Goal: Find specific page/section: Find specific page/section

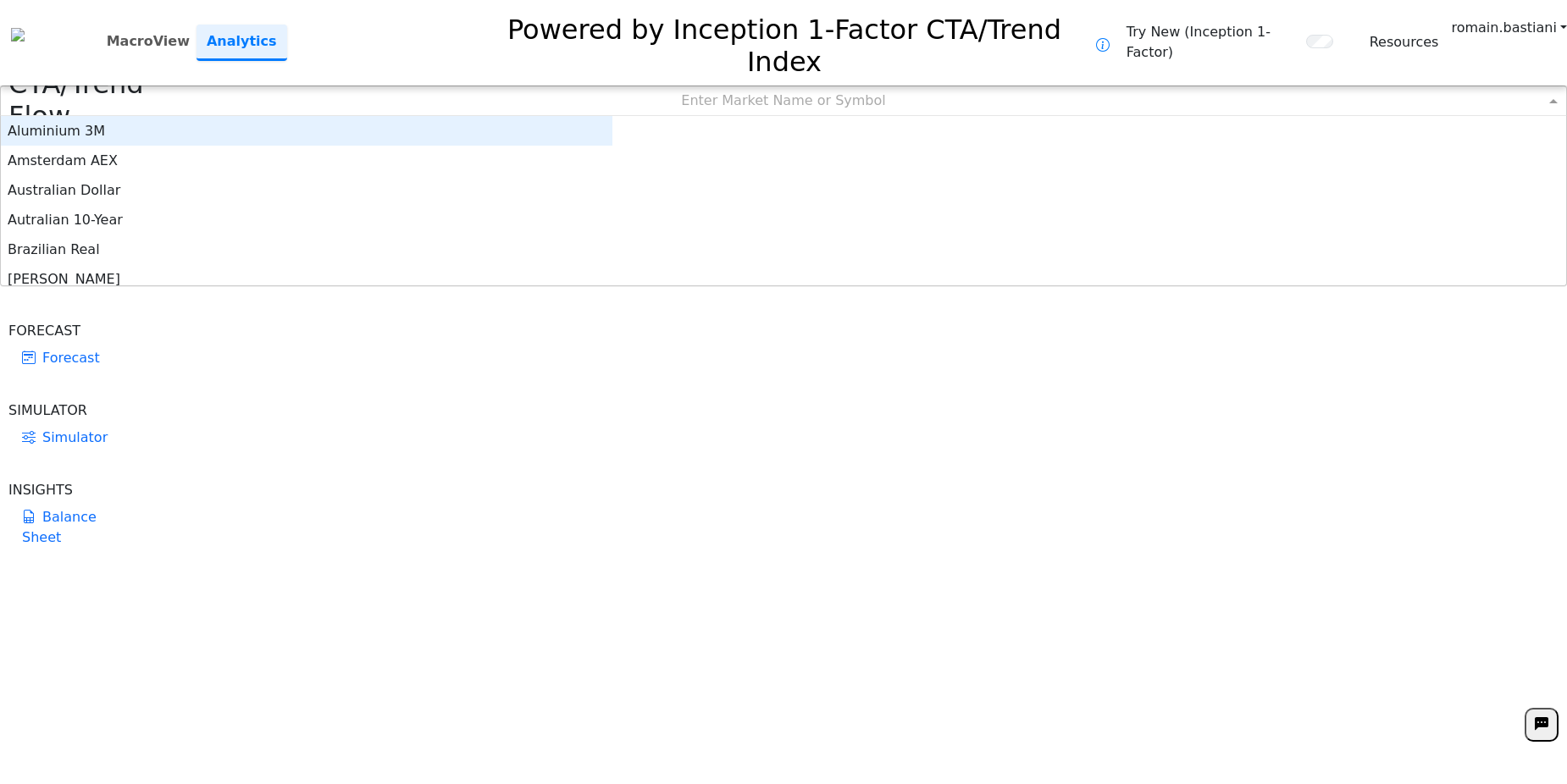
scroll to position [14, 14]
click at [724, 86] on div "Enter Market Name or Symbol" at bounding box center [784, 100] width 1565 height 29
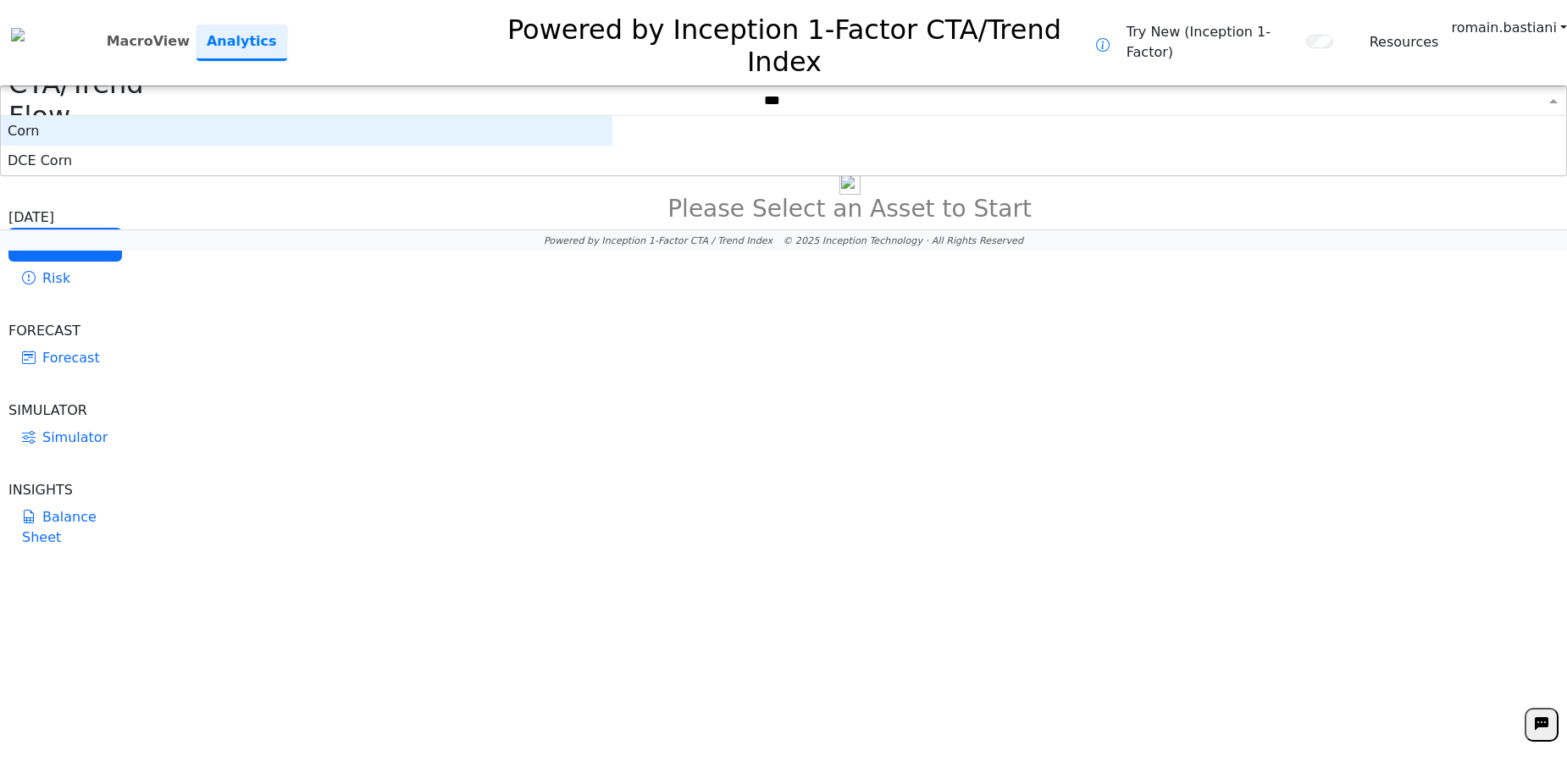
type input "****"
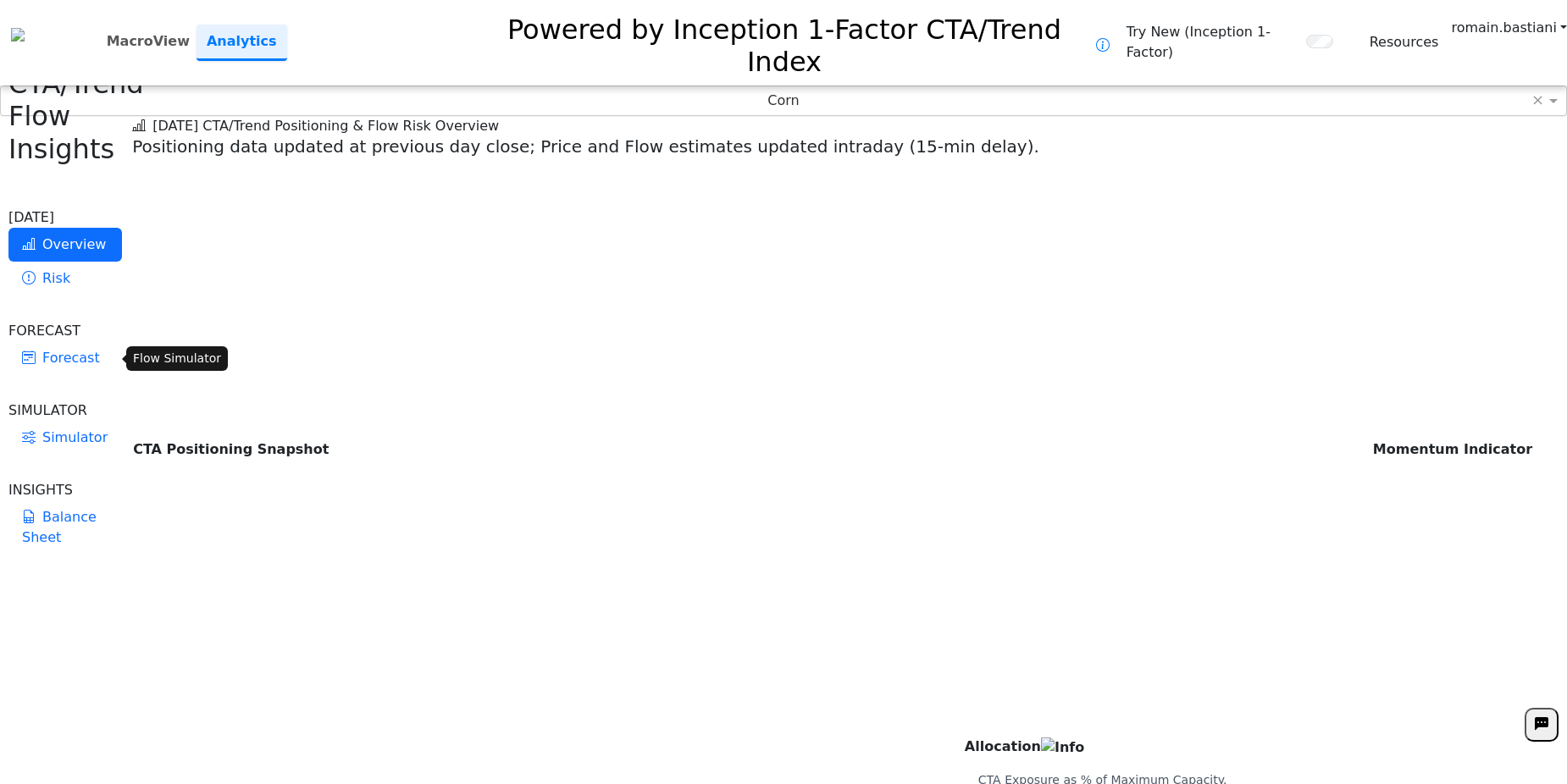
click at [63, 420] on link "Simulator" at bounding box center [65, 437] width 114 height 33
